Goal: Information Seeking & Learning: Learn about a topic

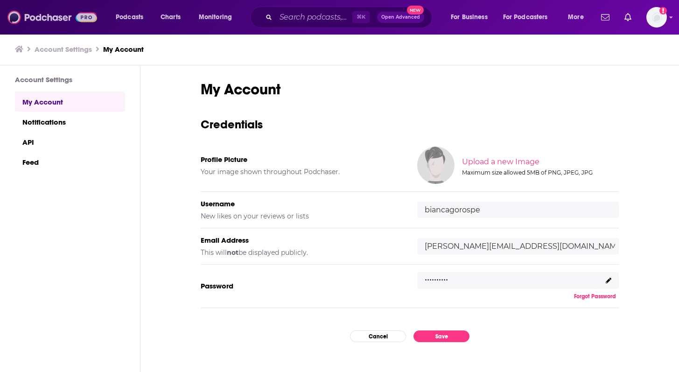
click at [44, 15] on img at bounding box center [52, 17] width 90 height 18
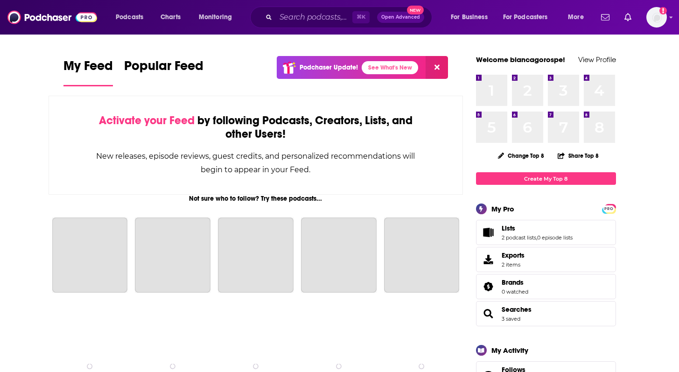
click at [127, 25] on div "Podcasts Charts Monitoring ⌘ K Open Advanced New For Business For Podcasters Mo…" at bounding box center [350, 17] width 483 height 21
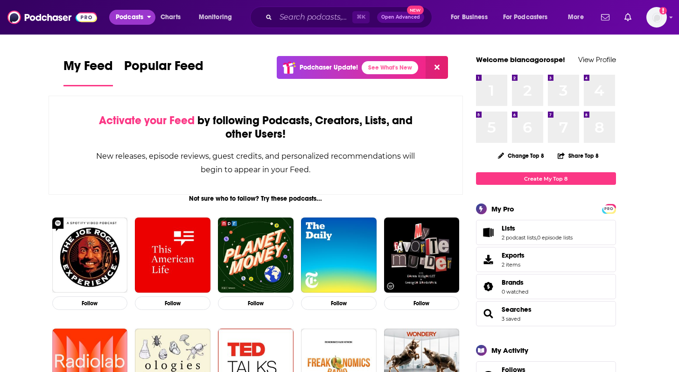
click at [127, 17] on span "Podcasts" at bounding box center [130, 17] width 28 height 13
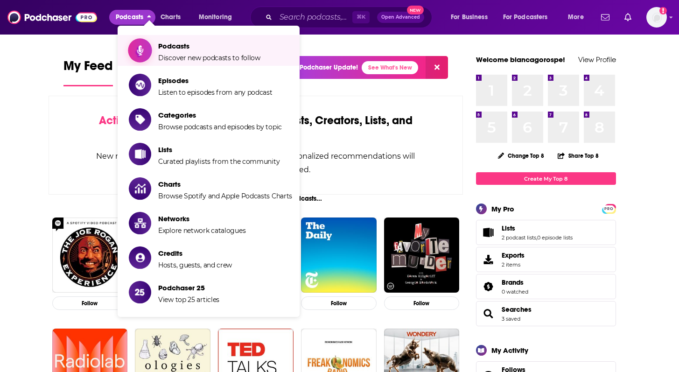
click at [209, 59] on span "Discover new podcasts to follow" at bounding box center [209, 58] width 102 height 8
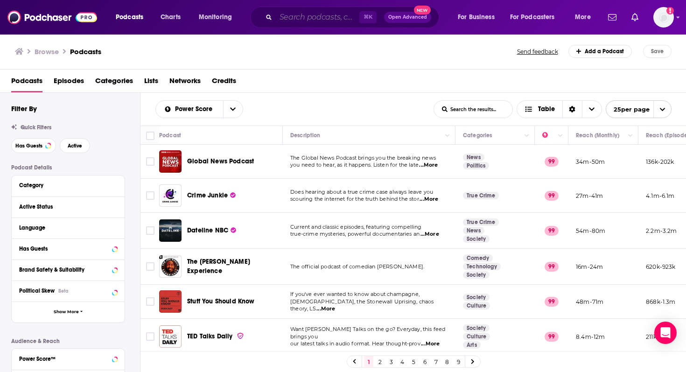
click at [307, 19] on input "Search podcasts, credits, & more..." at bounding box center [318, 17] width 84 height 15
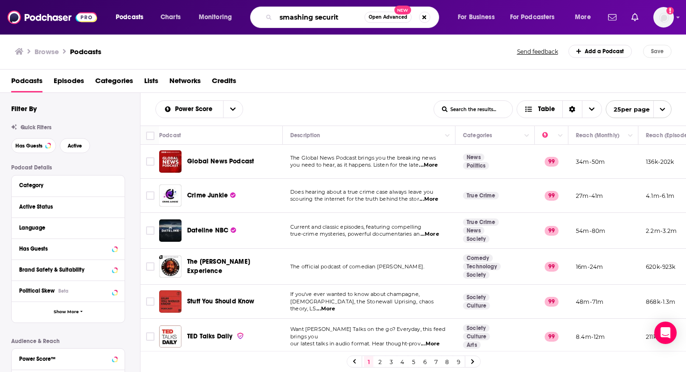
type input "smashing security"
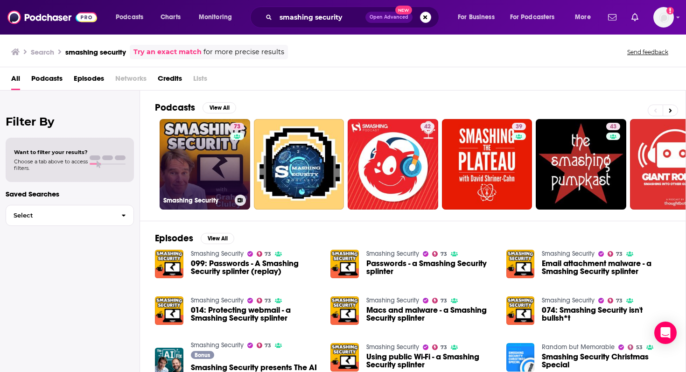
click at [203, 160] on link "73 Smashing Security" at bounding box center [205, 164] width 91 height 91
